Goal: Obtain resource: Obtain resource

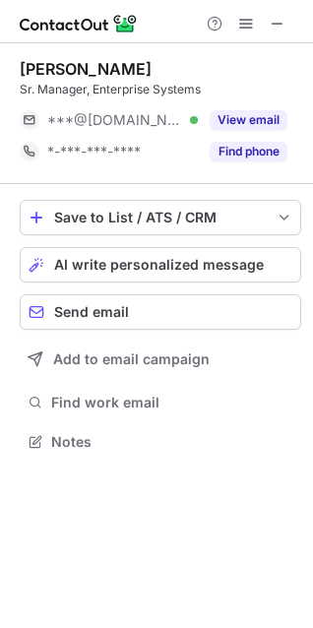
scroll to position [428, 313]
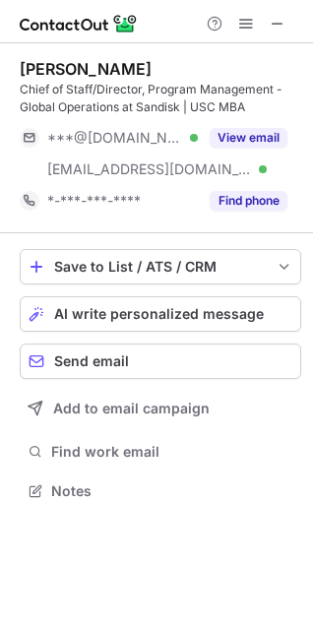
scroll to position [477, 313]
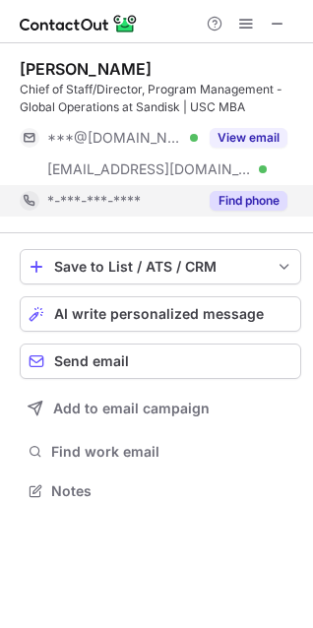
click at [250, 190] on div "Find phone" at bounding box center [243, 200] width 90 height 31
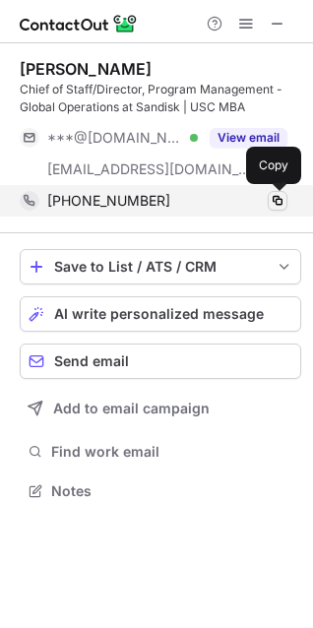
click at [278, 200] on span at bounding box center [278, 201] width 16 height 16
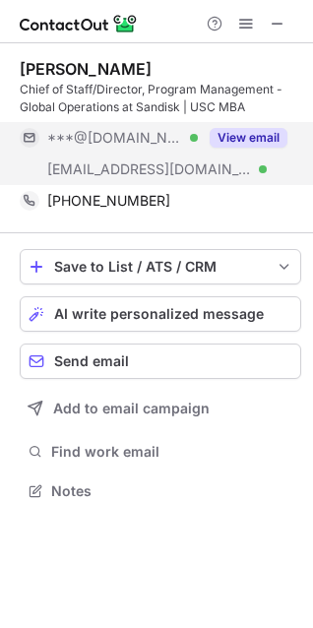
click at [259, 134] on button "View email" at bounding box center [249, 138] width 78 height 20
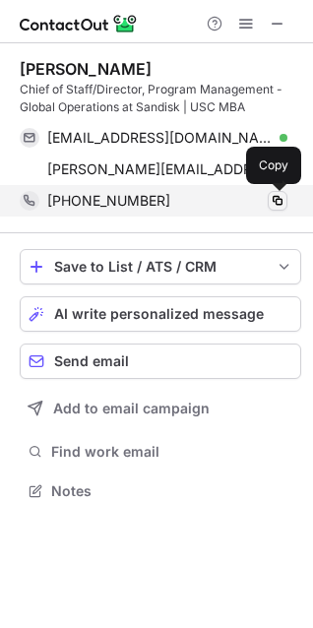
click at [280, 199] on span at bounding box center [278, 201] width 16 height 16
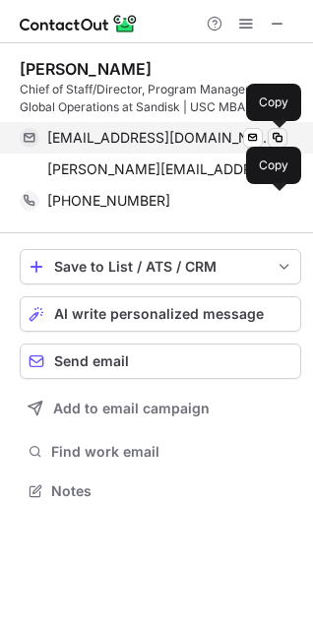
click at [278, 137] on span at bounding box center [278, 138] width 16 height 16
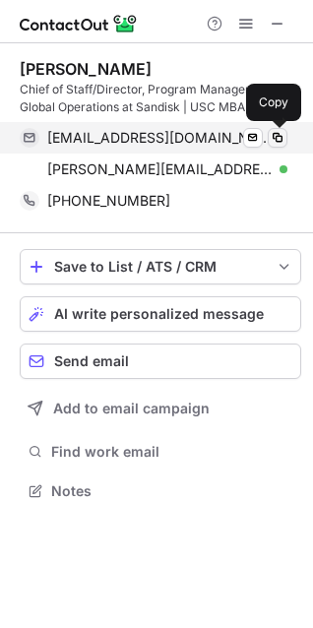
click at [274, 136] on span at bounding box center [278, 138] width 16 height 16
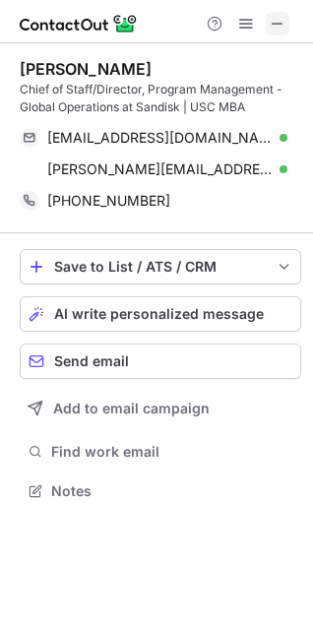
click at [274, 18] on span at bounding box center [278, 24] width 16 height 16
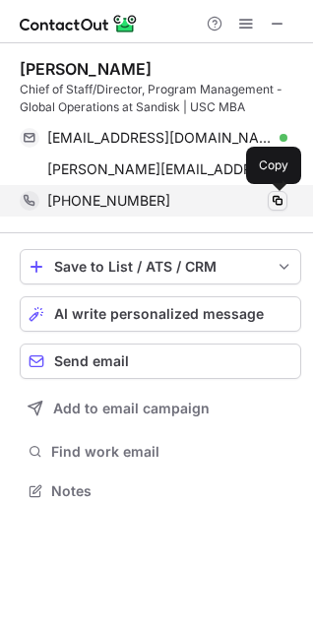
click at [280, 197] on span at bounding box center [278, 201] width 16 height 16
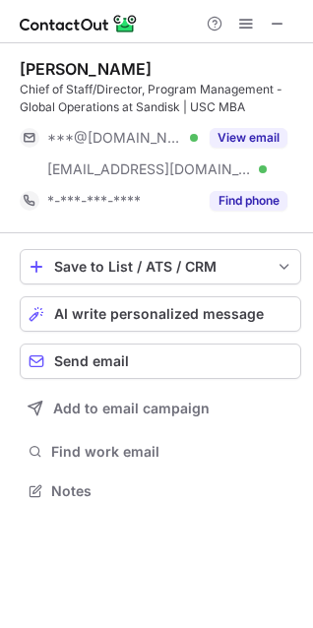
scroll to position [477, 313]
click at [283, 22] on button at bounding box center [278, 24] width 24 height 24
click at [272, 21] on span at bounding box center [278, 24] width 16 height 16
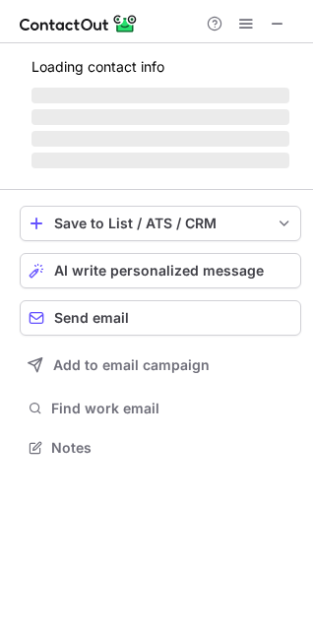
scroll to position [477, 313]
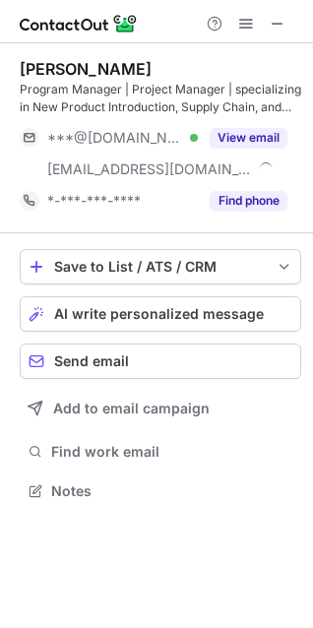
click at [252, 173] on div "***@[DOMAIN_NAME] Verified [EMAIL_ADDRESS][DOMAIN_NAME] View email" at bounding box center [161, 153] width 282 height 63
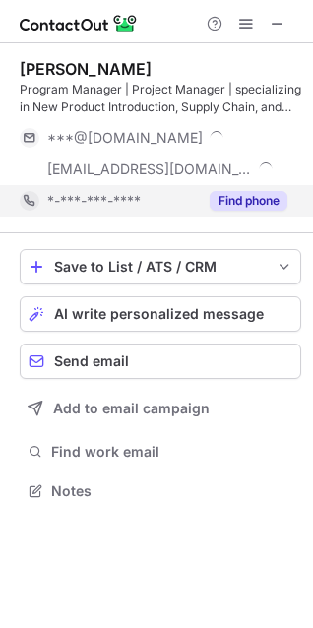
click at [252, 201] on button "Find phone" at bounding box center [249, 201] width 78 height 20
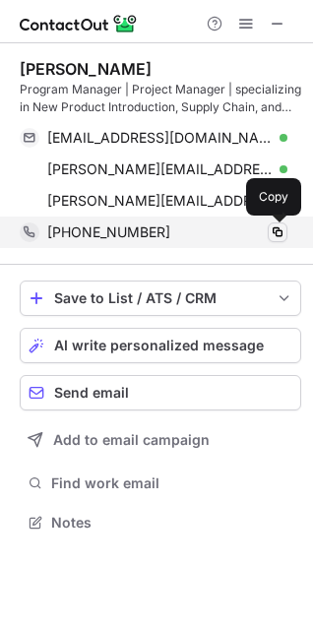
click at [281, 229] on span at bounding box center [278, 232] width 16 height 16
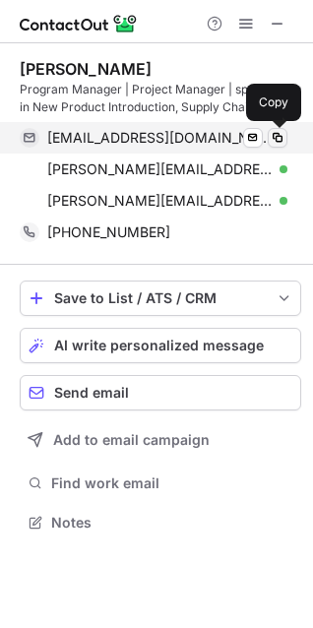
click at [280, 138] on span at bounding box center [278, 138] width 16 height 16
